Goal: Information Seeking & Learning: Learn about a topic

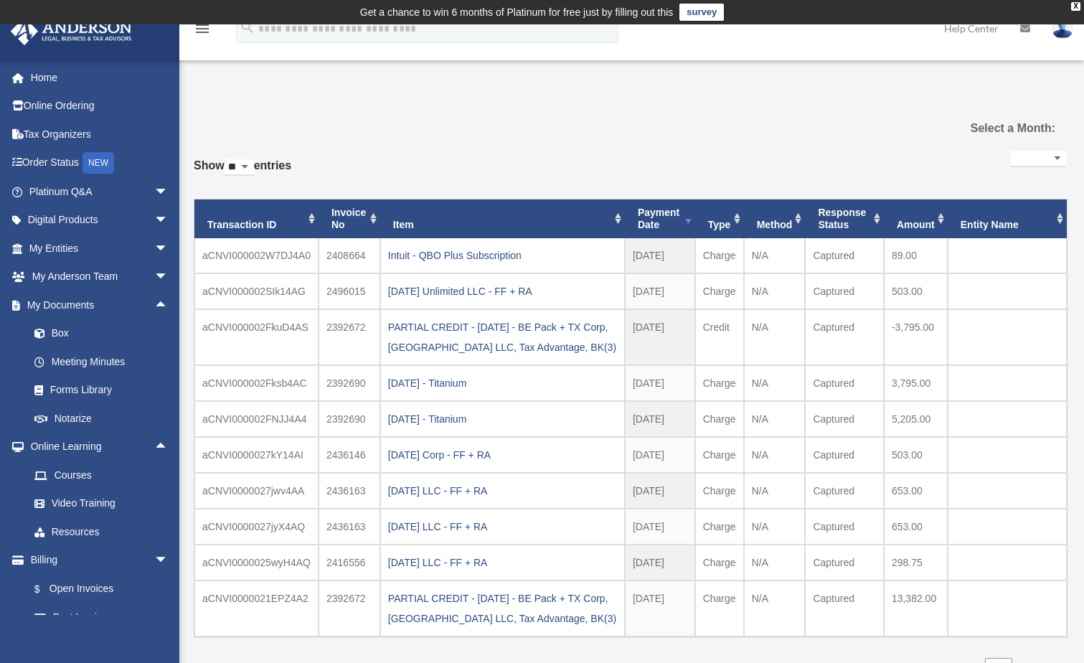
select select
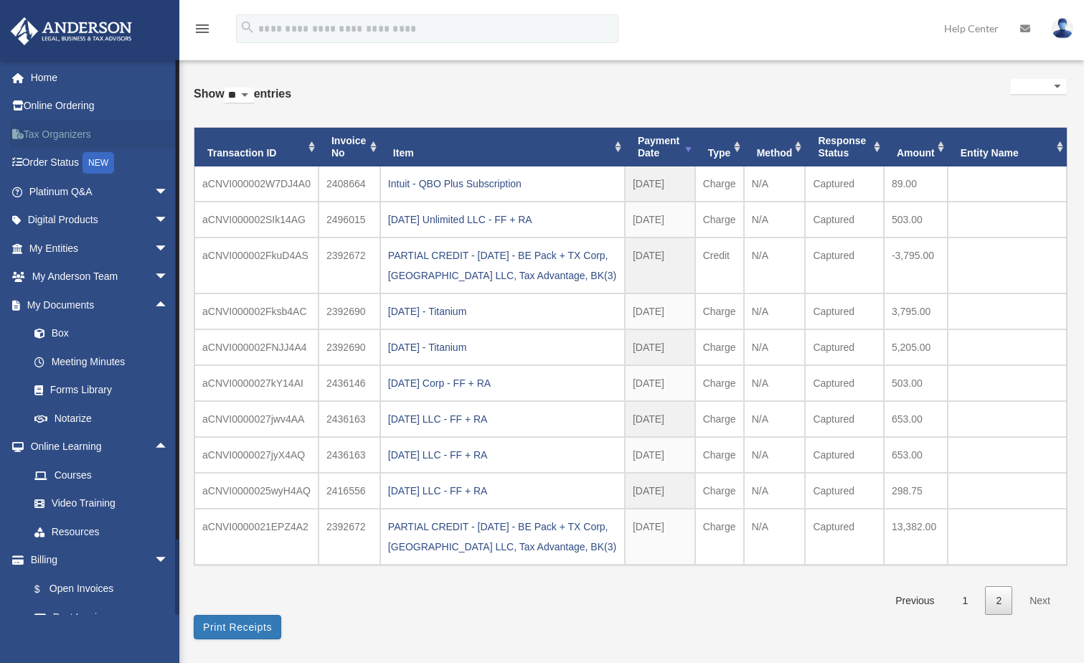
click at [58, 131] on link "Tax Organizers" at bounding box center [100, 134] width 180 height 29
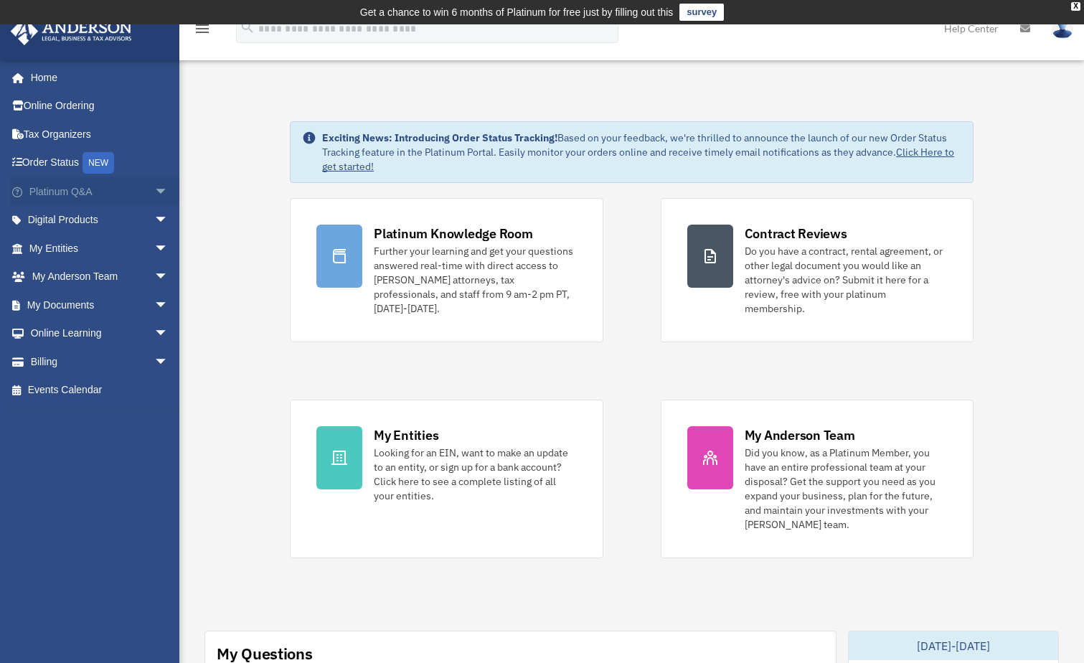
click at [154, 192] on span "arrow_drop_down" at bounding box center [168, 191] width 29 height 29
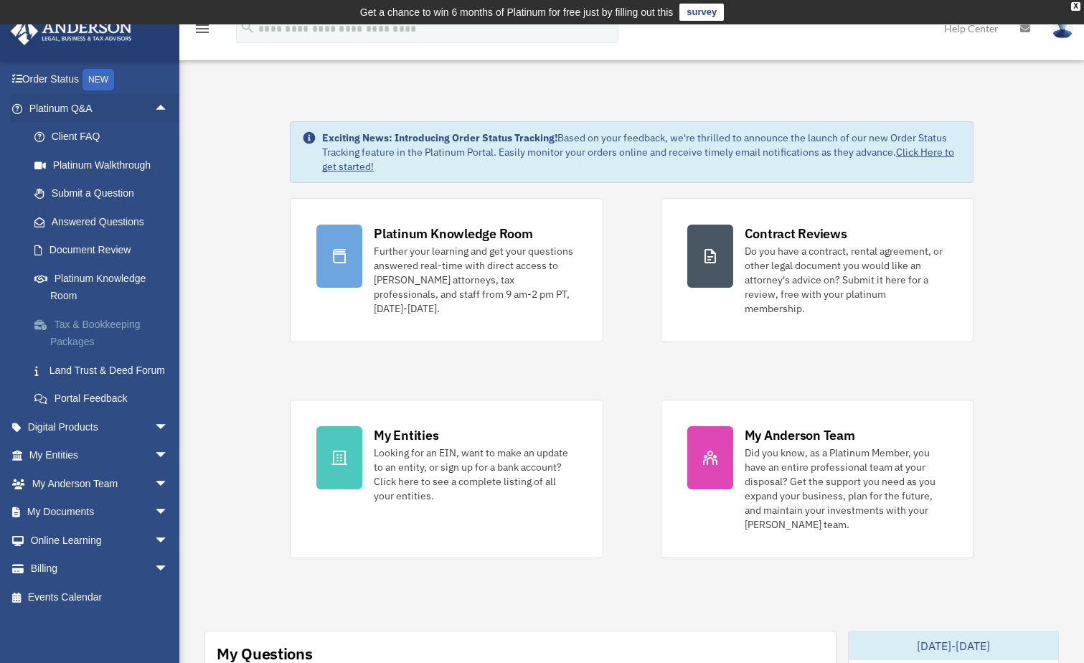
scroll to position [72, 0]
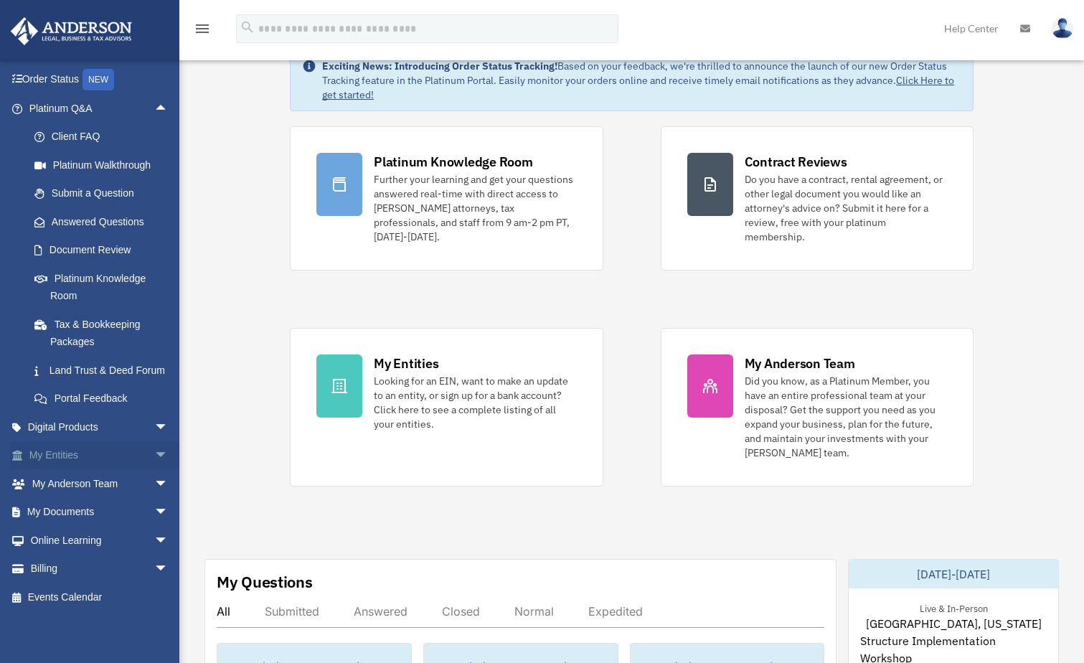
click at [154, 455] on span "arrow_drop_down" at bounding box center [168, 455] width 29 height 29
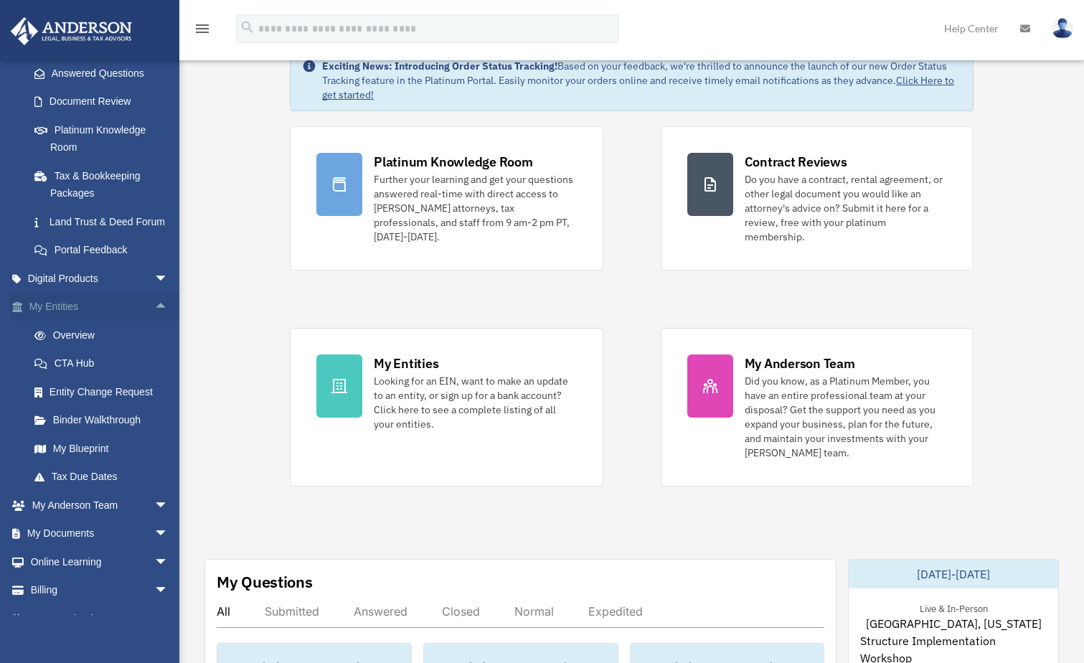
scroll to position [270, 0]
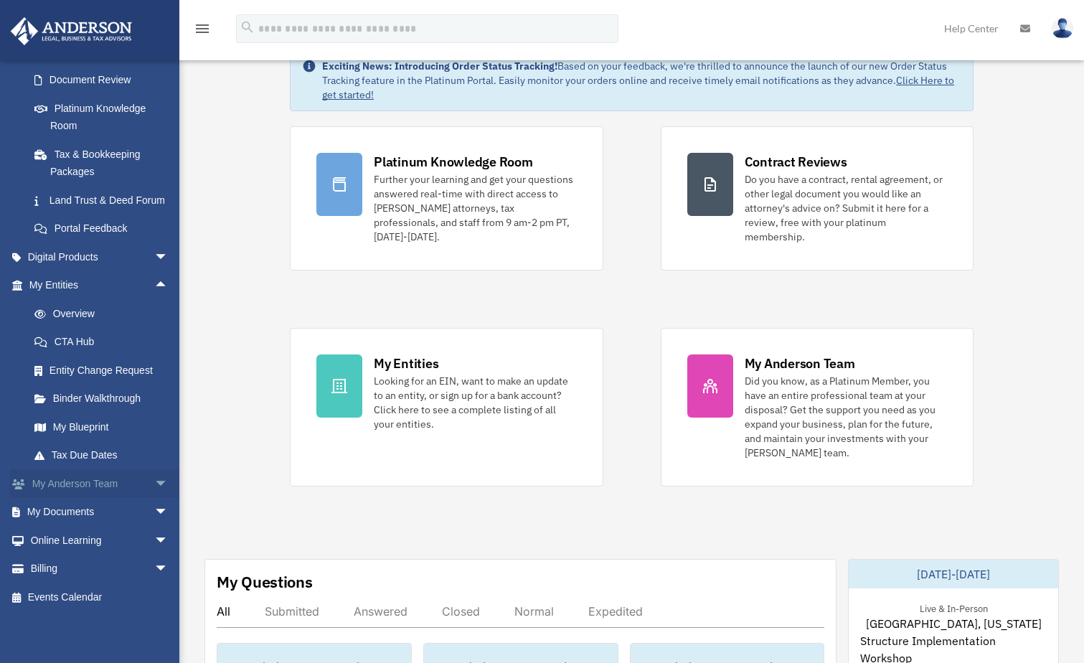
click at [154, 483] on span "arrow_drop_down" at bounding box center [168, 483] width 29 height 29
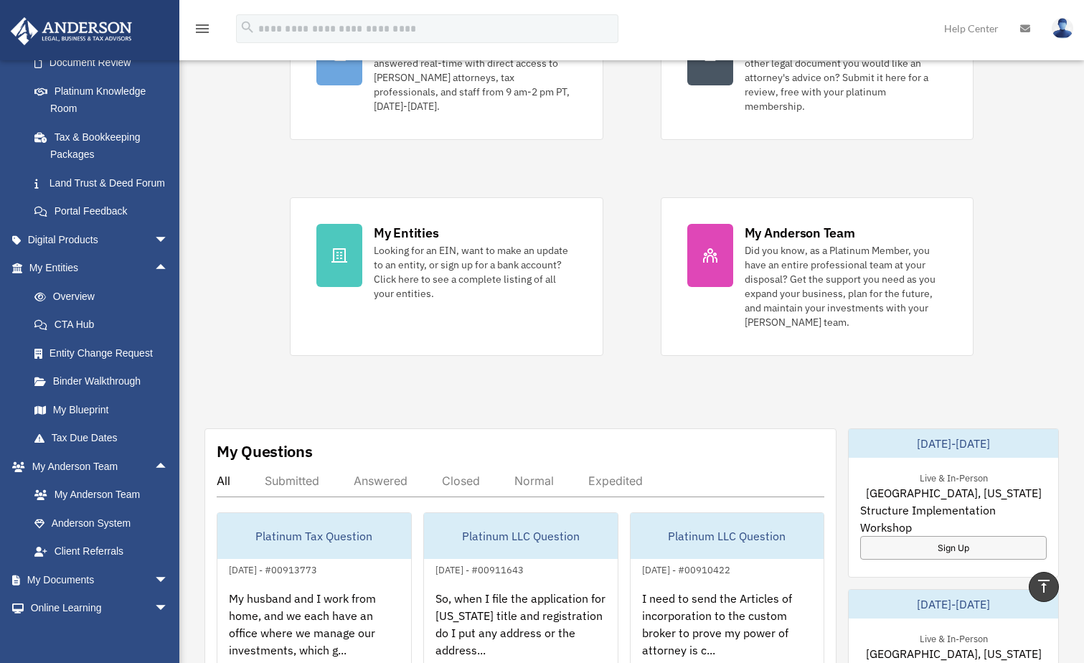
scroll to position [35, 0]
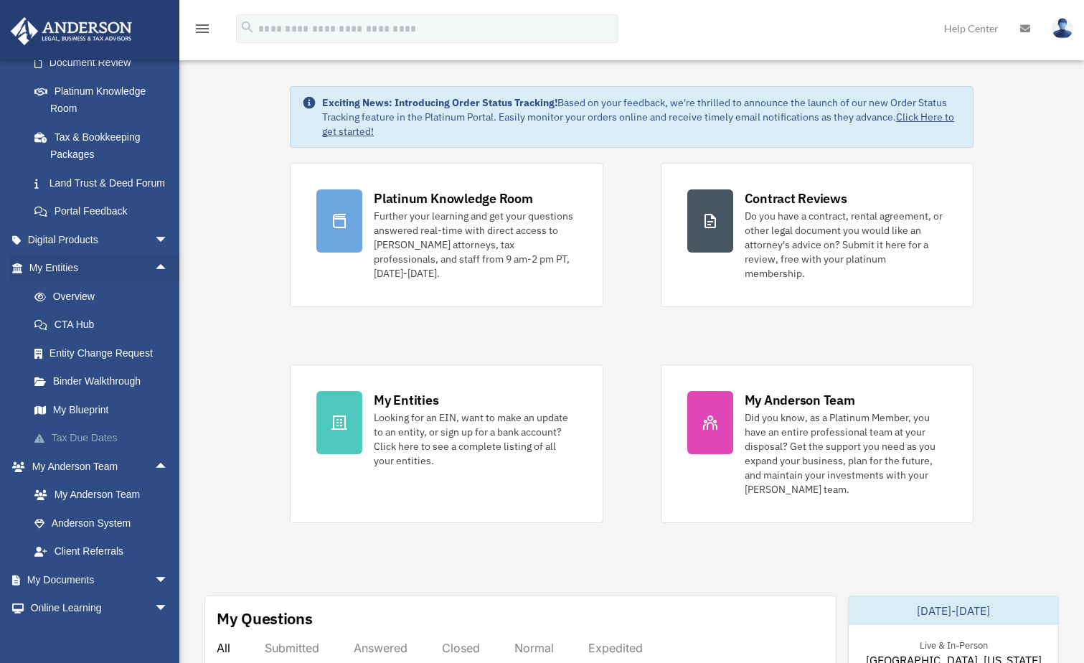
click at [103, 453] on link "Tax Due Dates" at bounding box center [105, 438] width 170 height 29
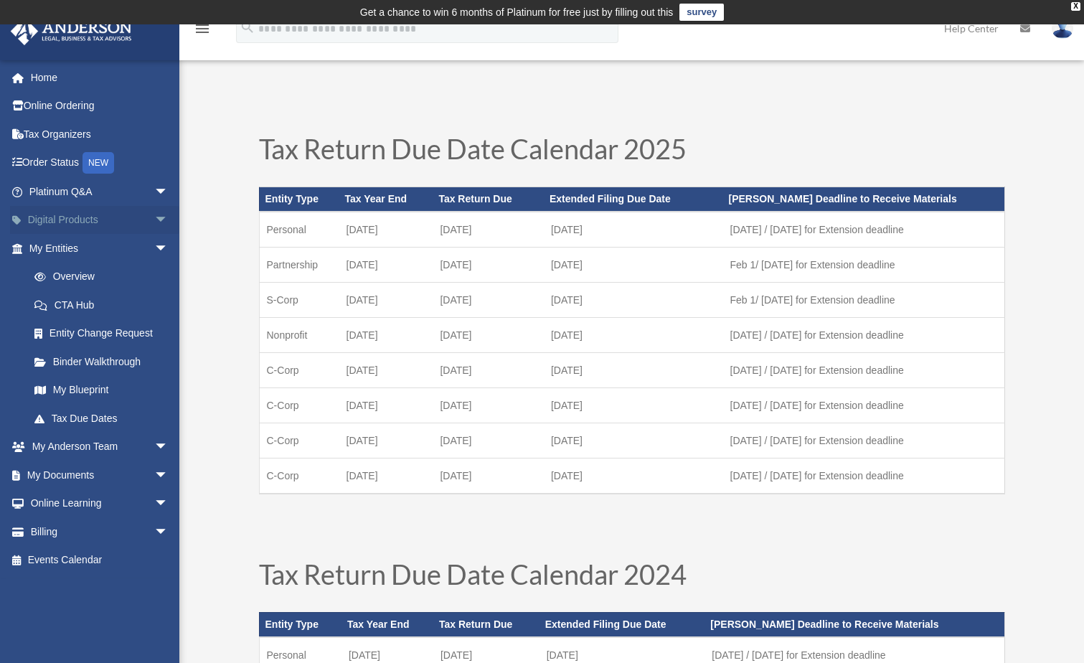
click at [154, 217] on span "arrow_drop_down" at bounding box center [168, 220] width 29 height 29
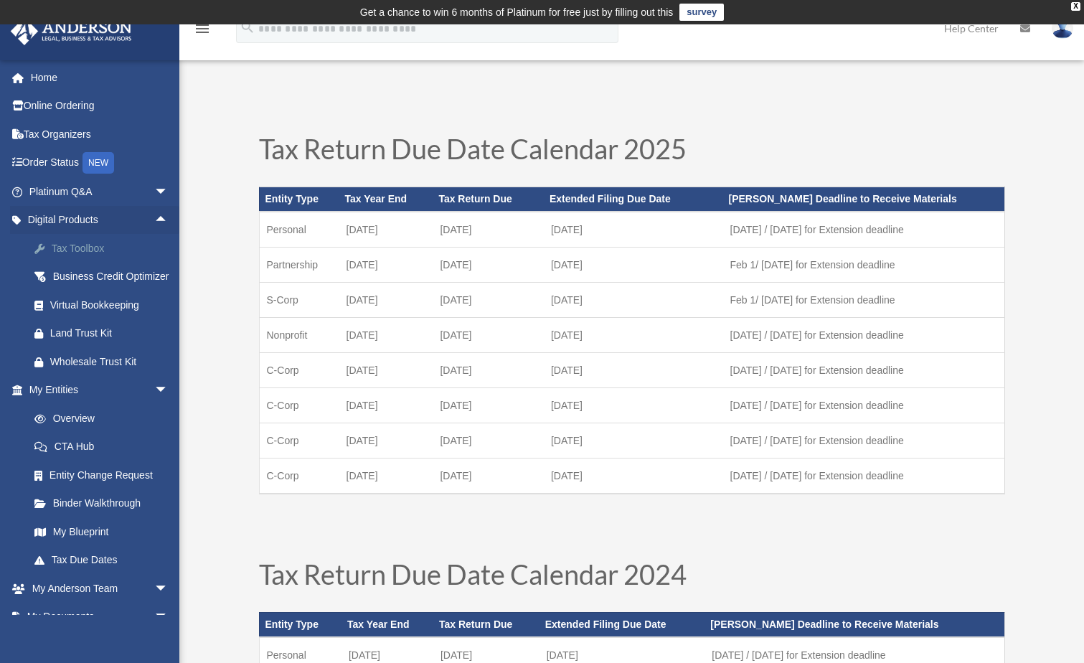
click at [88, 246] on div "Tax Toolbox" at bounding box center [111, 249] width 122 height 18
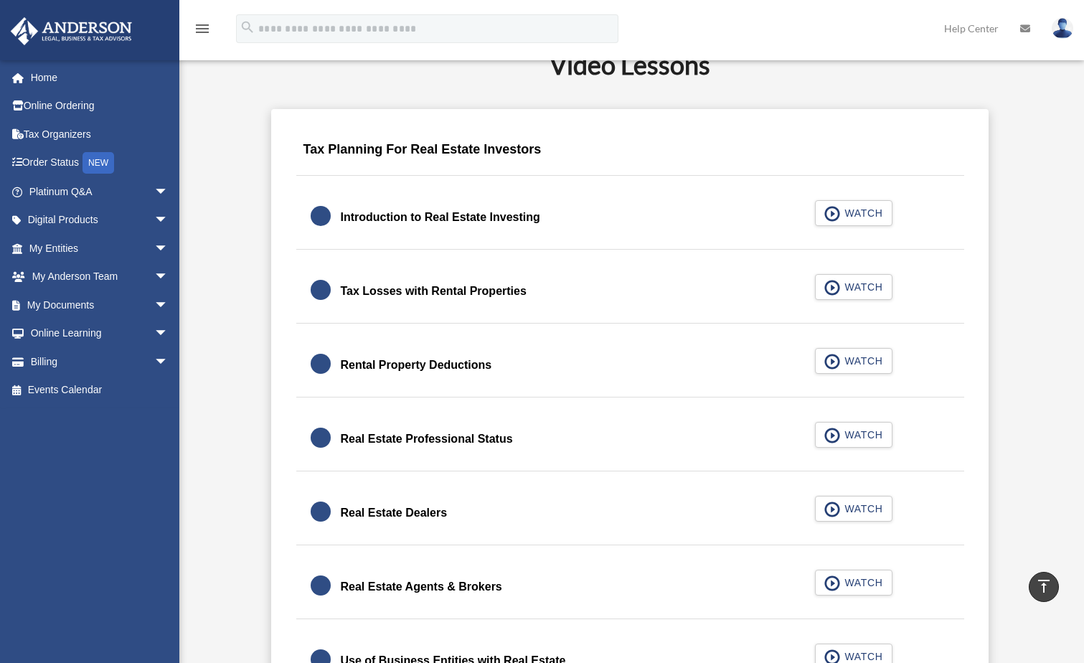
scroll to position [859, 0]
